Goal: Check status: Check status

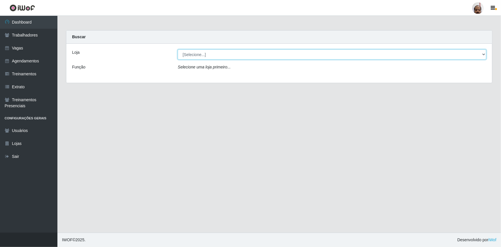
click at [483, 54] on select "[Selecione...] Mar Vermelho - Loja 05" at bounding box center [332, 54] width 309 height 10
select select "252"
click at [178, 49] on select "[Selecione...] Mar Vermelho - Loja 05" at bounding box center [332, 54] width 309 height 10
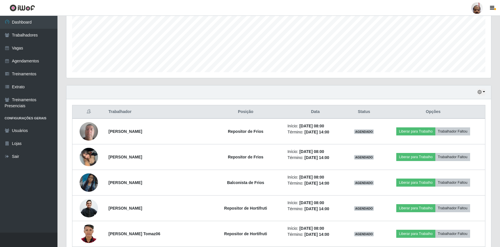
scroll to position [104, 0]
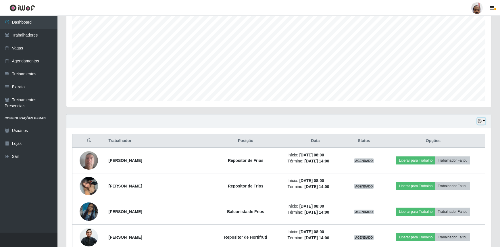
click at [482, 118] on button "button" at bounding box center [481, 121] width 8 height 7
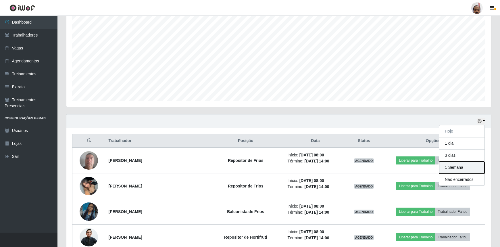
click at [449, 167] on button "1 Semana" at bounding box center [461, 167] width 45 height 12
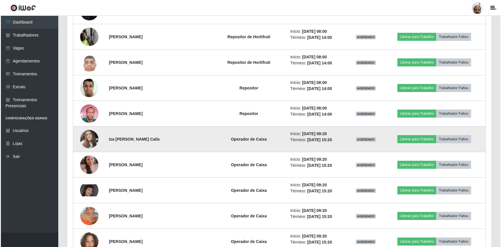
scroll to position [1671, 0]
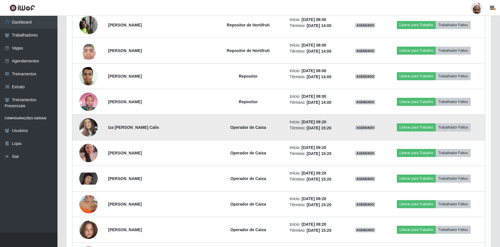
click at [86, 126] on img at bounding box center [88, 127] width 18 height 24
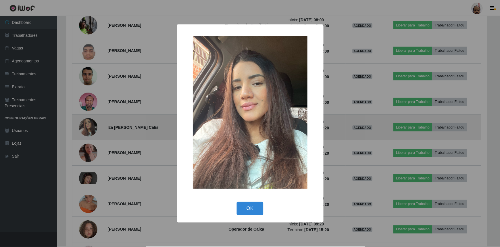
scroll to position [119, 422]
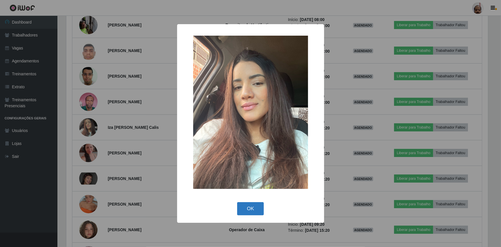
click at [253, 207] on button "OK" at bounding box center [250, 209] width 27 height 14
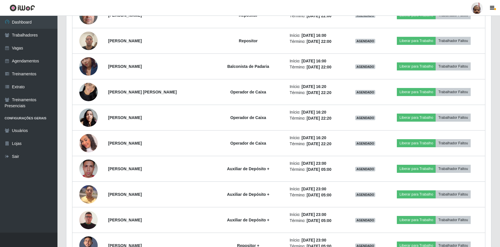
scroll to position [2220, 0]
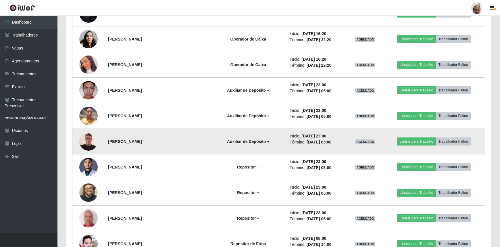
click at [87, 136] on img at bounding box center [88, 141] width 18 height 26
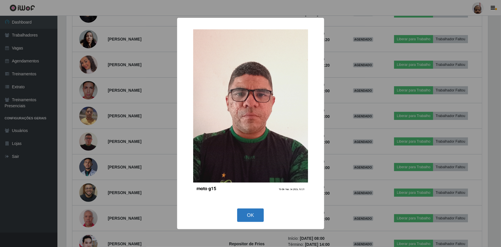
click at [253, 216] on button "OK" at bounding box center [250, 215] width 27 height 14
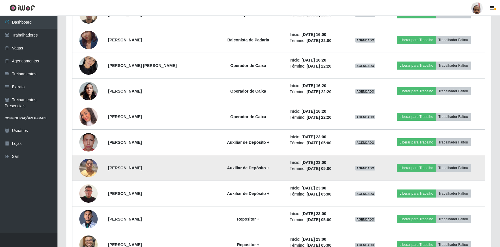
scroll to position [2167, 0]
